Goal: Use online tool/utility: Utilize a website feature to perform a specific function

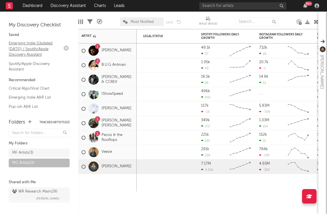
click at [38, 45] on link "Emerging Indie (Updated March 31) / Spotify/Apple Discovery Assistant" at bounding box center [36, 49] width 55 height 18
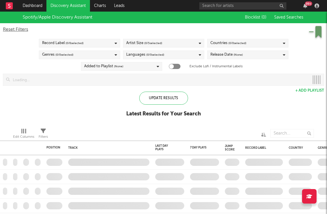
checkbox input "true"
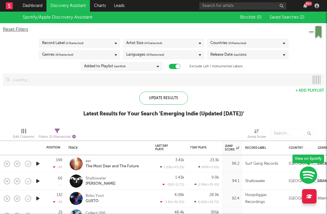
click at [74, 137] on icon "button" at bounding box center [73, 136] width 3 height 3
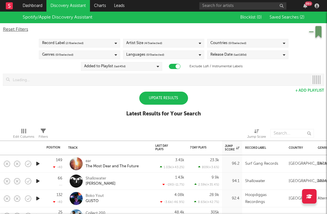
click at [162, 98] on div "Update Results" at bounding box center [163, 98] width 49 height 13
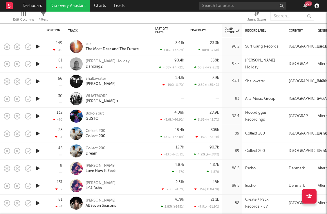
click at [318, 7] on icon "button" at bounding box center [317, 5] width 5 height 5
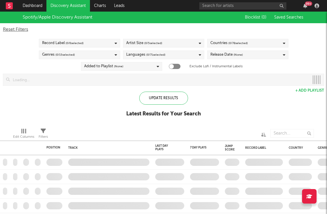
checkbox input "true"
